Goal: Information Seeking & Learning: Find specific fact

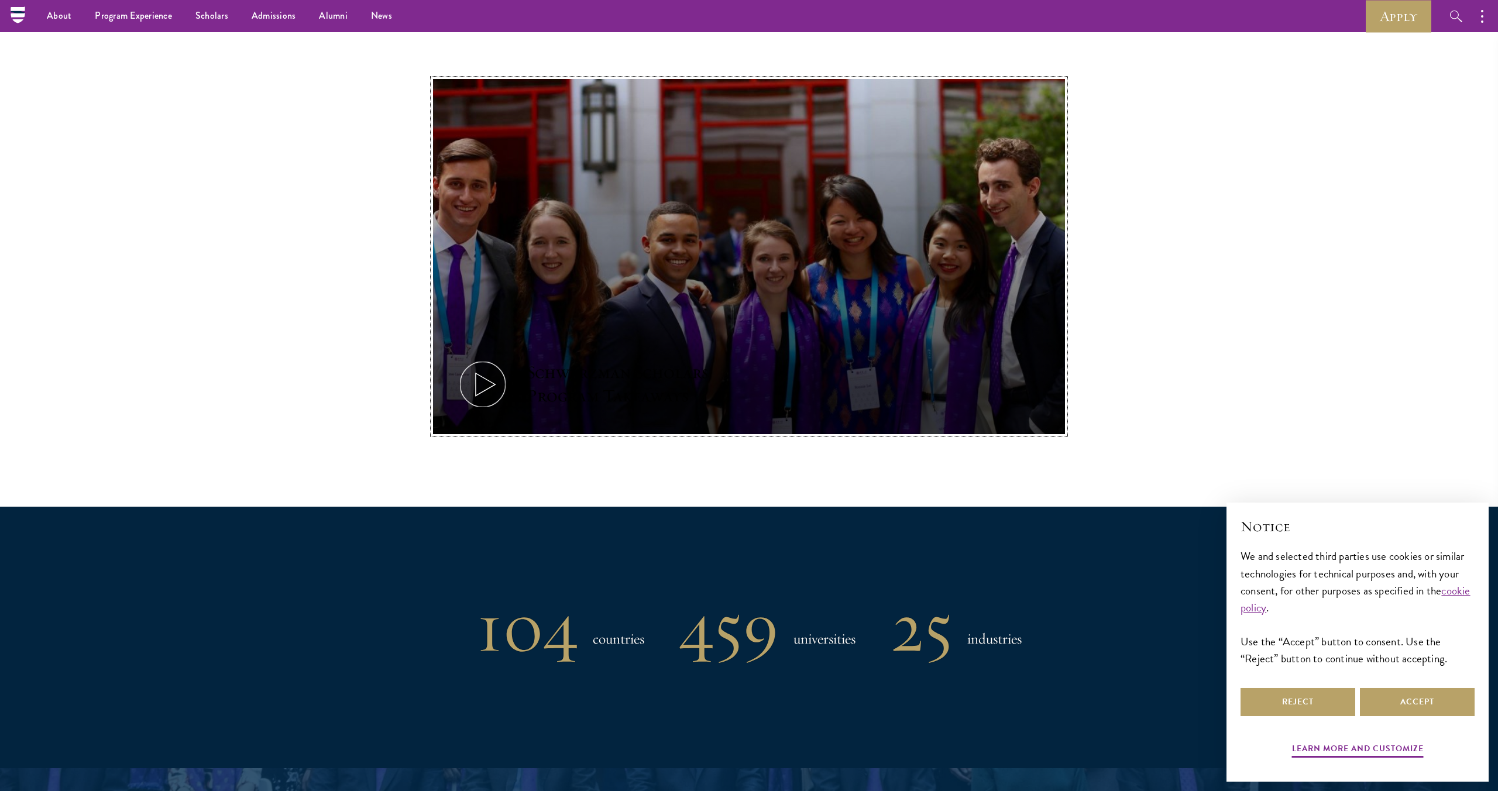
click at [441, 416] on button "Schwarzman Scholars Program Takeaways" at bounding box center [749, 257] width 632 height 356
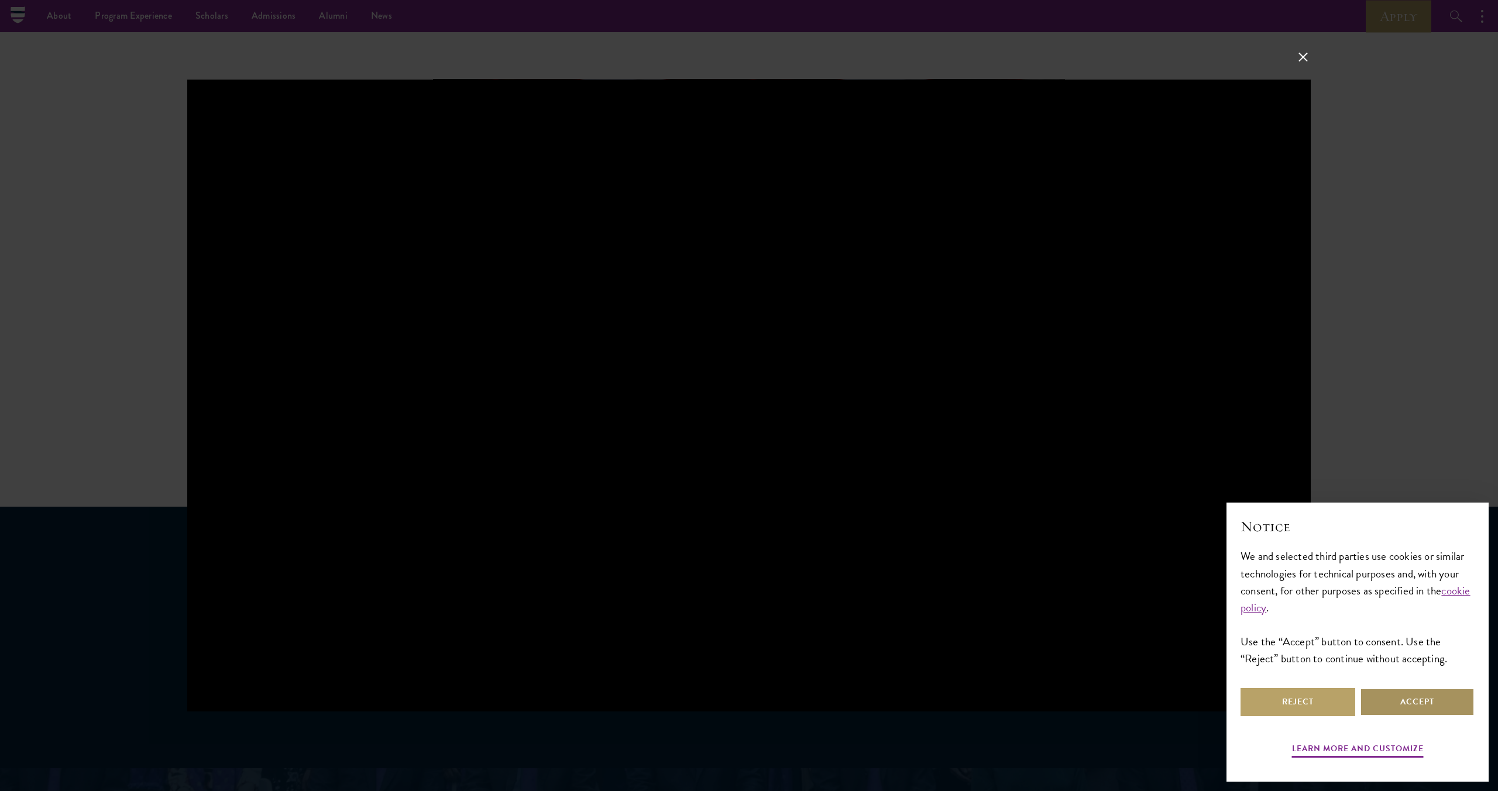
click at [1431, 708] on button "Accept" at bounding box center [1417, 702] width 115 height 28
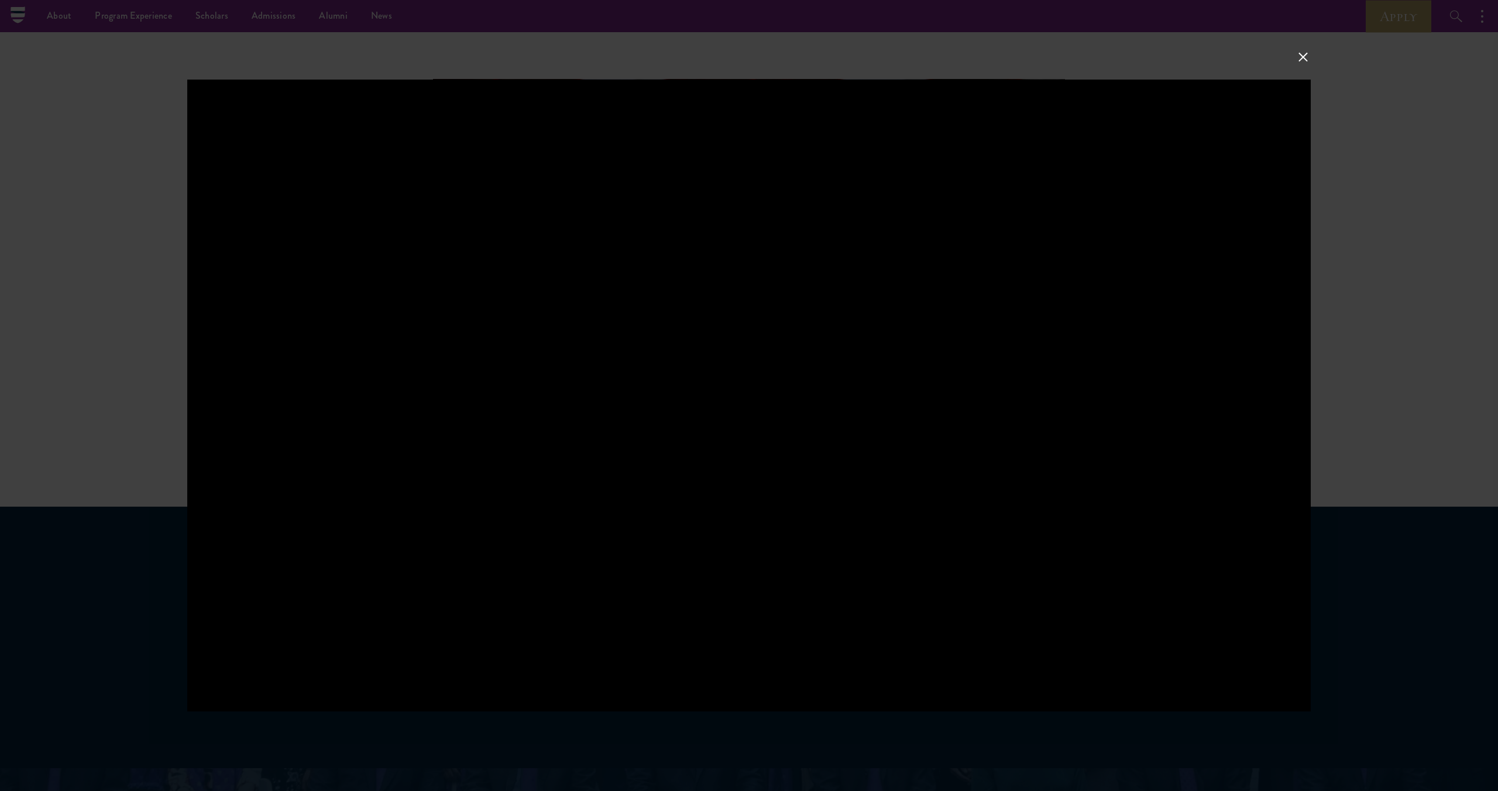
click at [109, 158] on div at bounding box center [749, 395] width 1498 height 791
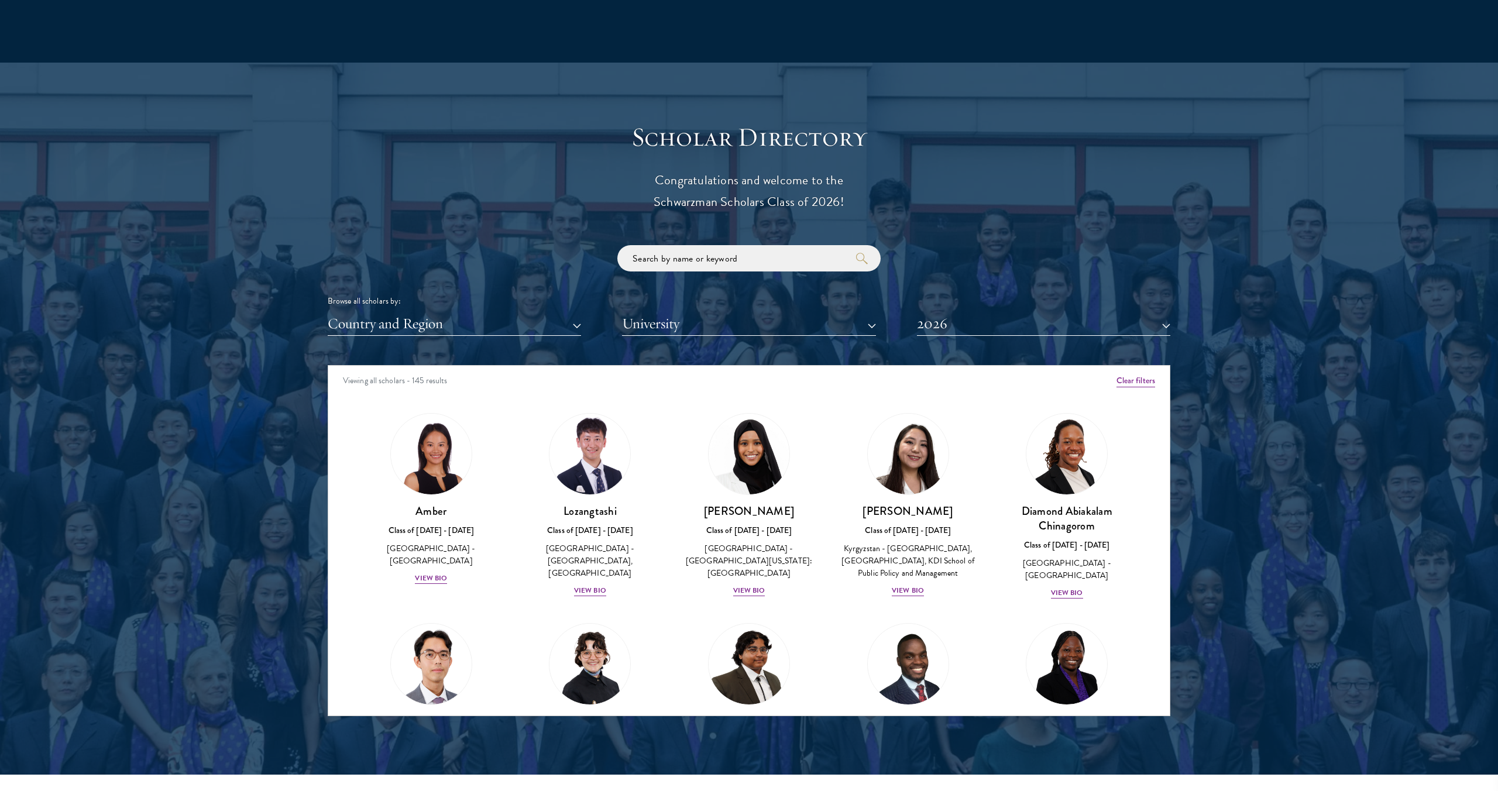
scroll to position [1189, 0]
click at [732, 256] on input "search" at bounding box center [748, 258] width 263 height 26
type input "[PERSON_NAME]"
click button "submit" at bounding box center [0, 0] width 0 height 0
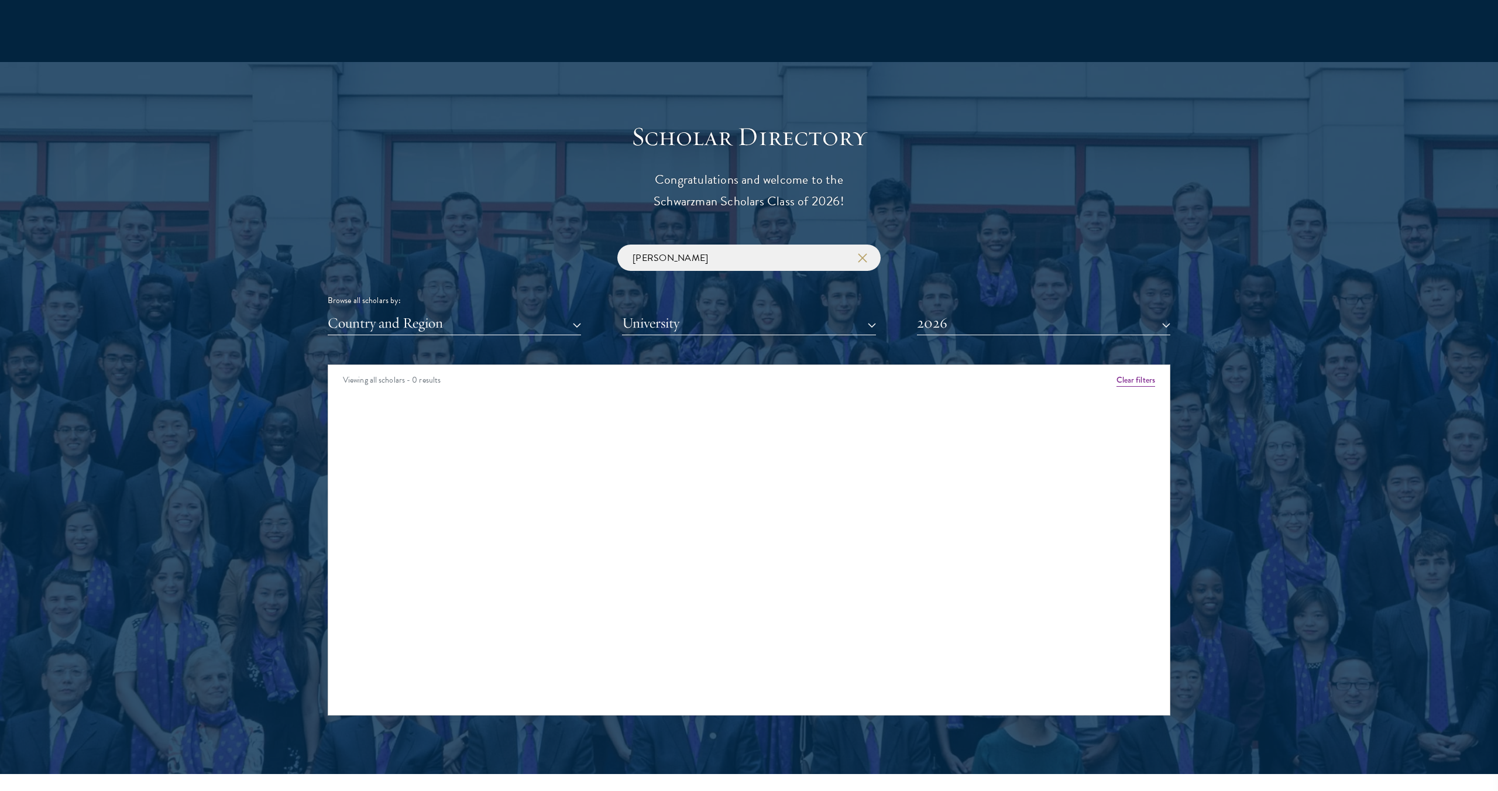
click at [976, 307] on div "[PERSON_NAME] Browse all scholars by: Country and Region All Countries and Regi…" at bounding box center [749, 290] width 843 height 91
click at [972, 312] on button "2026" at bounding box center [1043, 323] width 253 height 24
click at [942, 411] on button "2025" at bounding box center [1044, 406] width 246 height 25
click at [674, 259] on input "[PERSON_NAME]" at bounding box center [748, 258] width 263 height 26
click button "submit" at bounding box center [0, 0] width 0 height 0
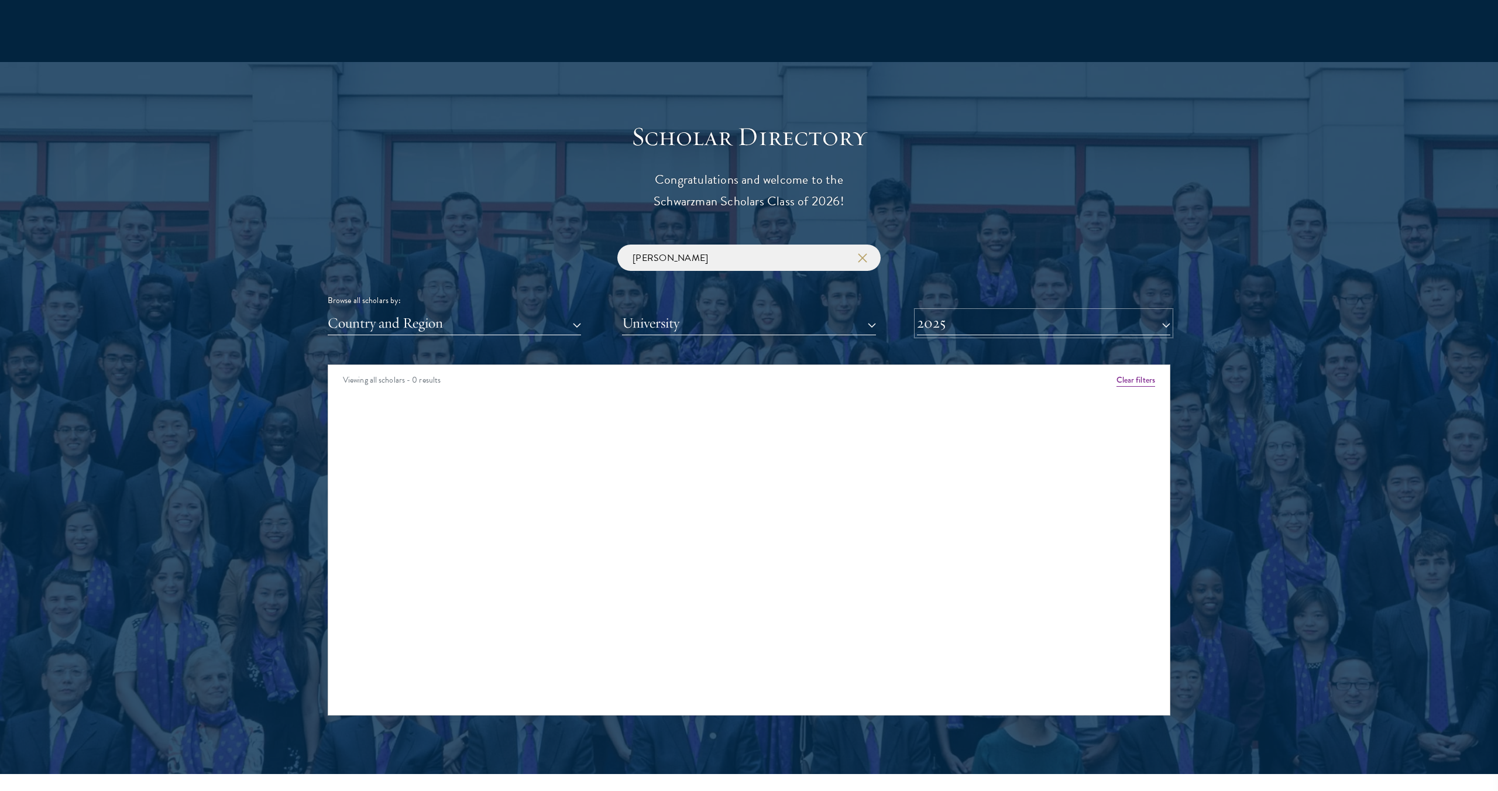
click at [963, 322] on button "2025" at bounding box center [1043, 323] width 253 height 24
click at [935, 436] on button "2024" at bounding box center [1044, 431] width 246 height 25
drag, startPoint x: 475, startPoint y: 568, endPoint x: 401, endPoint y: 502, distance: 99.9
click at [401, 501] on div "[PERSON_NAME] Class of [DATE] - [DATE] [GEOGRAPHIC_DATA] - [GEOGRAPHIC_DATA][US…" at bounding box center [431, 496] width 159 height 191
click at [866, 256] on icon "button" at bounding box center [862, 257] width 9 height 9
